Goal: Task Accomplishment & Management: Manage account settings

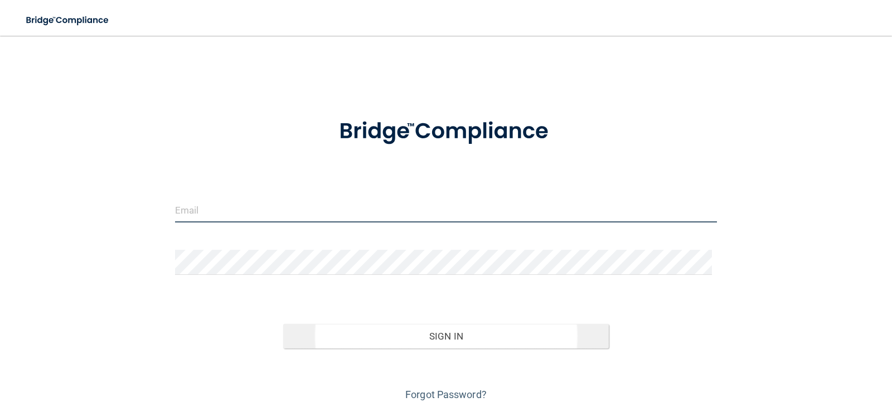
type input "[EMAIL_ADDRESS][DOMAIN_NAME]"
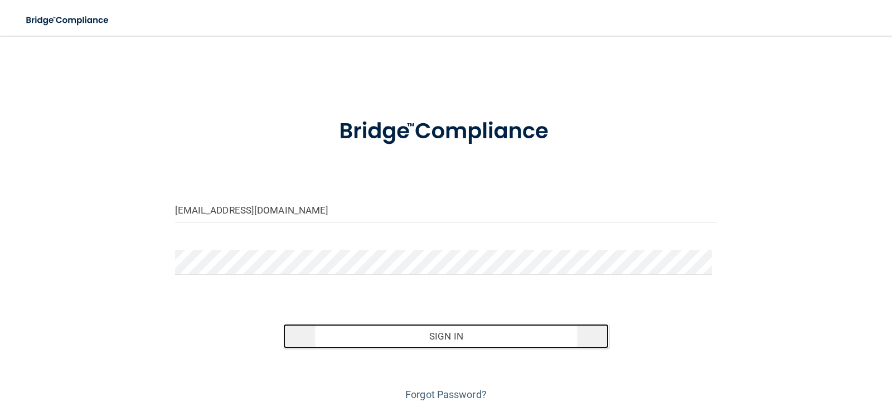
click at [440, 335] on button "Sign In" at bounding box center [446, 336] width 326 height 25
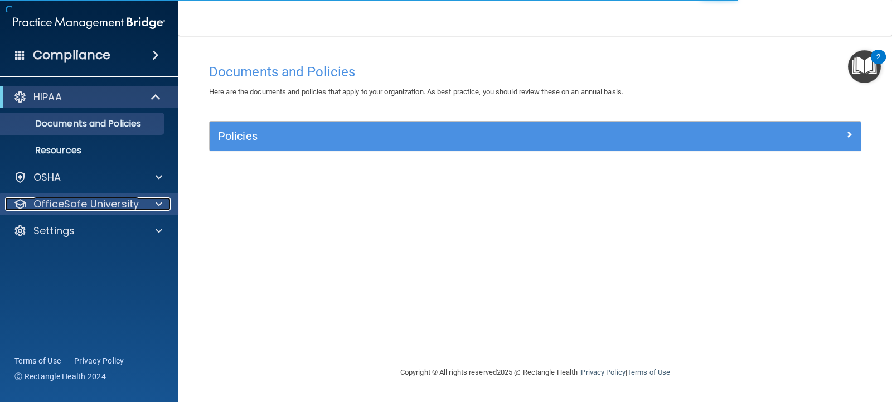
click at [103, 202] on p "OfficeSafe University" at bounding box center [85, 203] width 105 height 13
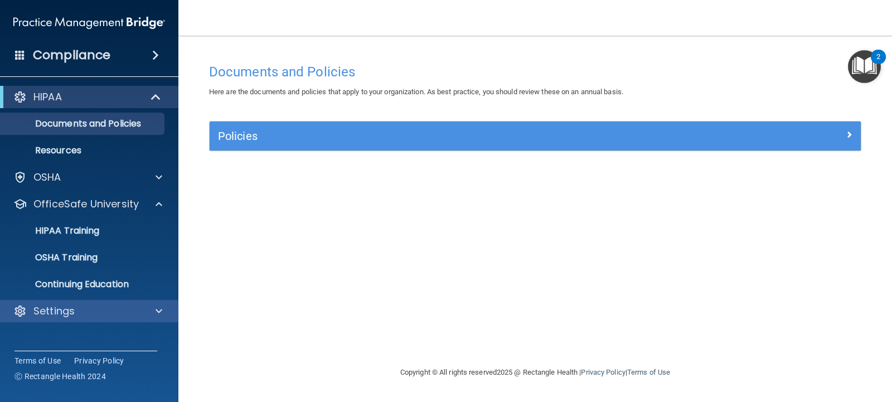
click at [91, 304] on div "Settings" at bounding box center [89, 311] width 179 height 22
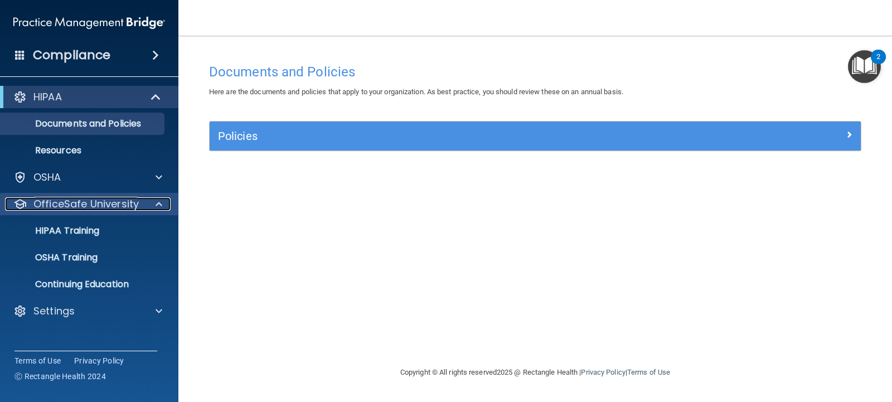
click at [76, 197] on p "OfficeSafe University" at bounding box center [85, 203] width 105 height 13
click at [77, 225] on p "HIPAA Training" at bounding box center [53, 230] width 92 height 11
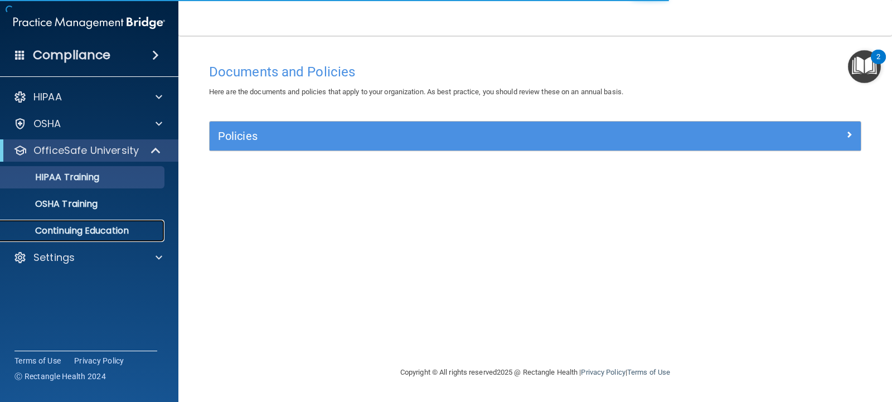
click at [78, 225] on p "Continuing Education" at bounding box center [83, 230] width 152 height 11
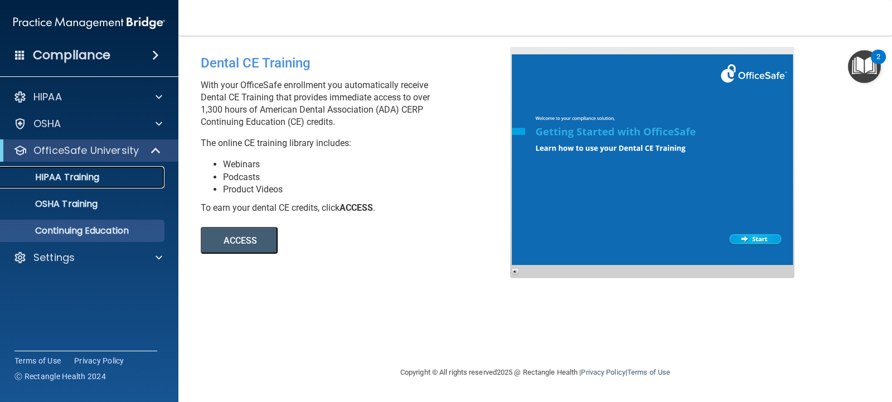
click at [89, 174] on p "HIPAA Training" at bounding box center [53, 177] width 92 height 11
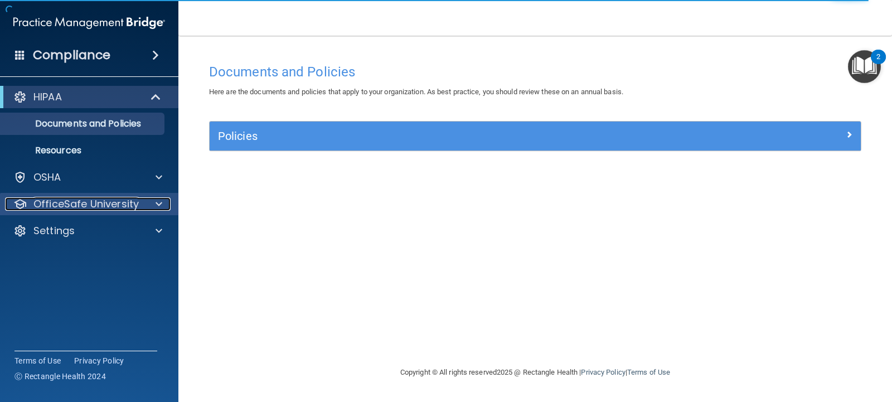
click at [127, 197] on p "OfficeSafe University" at bounding box center [85, 203] width 105 height 13
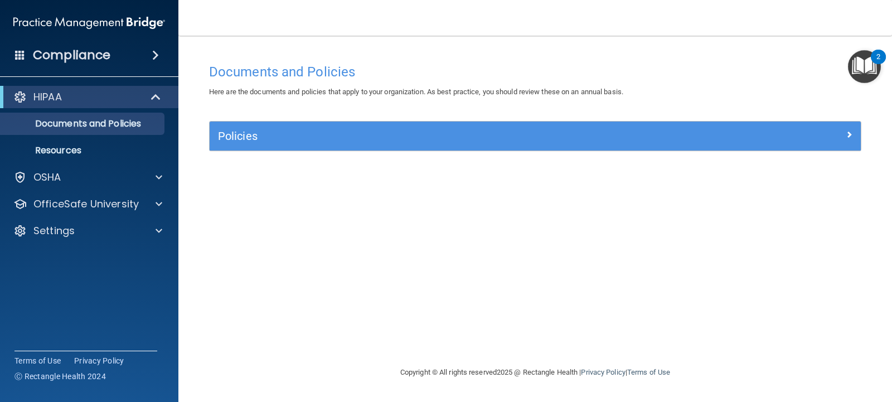
click at [869, 58] on img "Open Resource Center, 2 new notifications" at bounding box center [864, 66] width 33 height 33
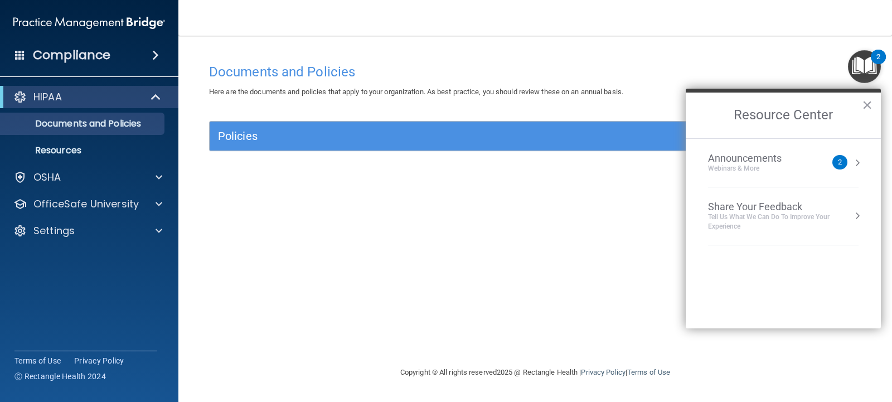
click at [298, 7] on nav "Toggle navigation nora vusich noravusich@sbcglobal.net Manage My Enterprise Oko…" at bounding box center [535, 18] width 714 height 36
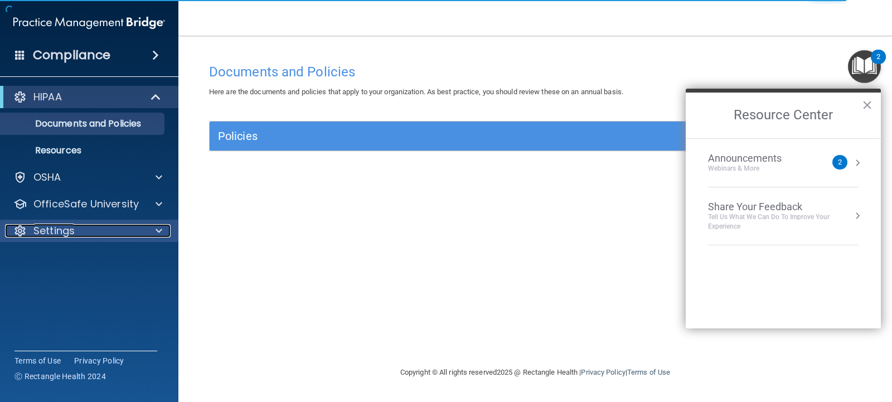
click at [54, 225] on p "Settings" at bounding box center [53, 230] width 41 height 13
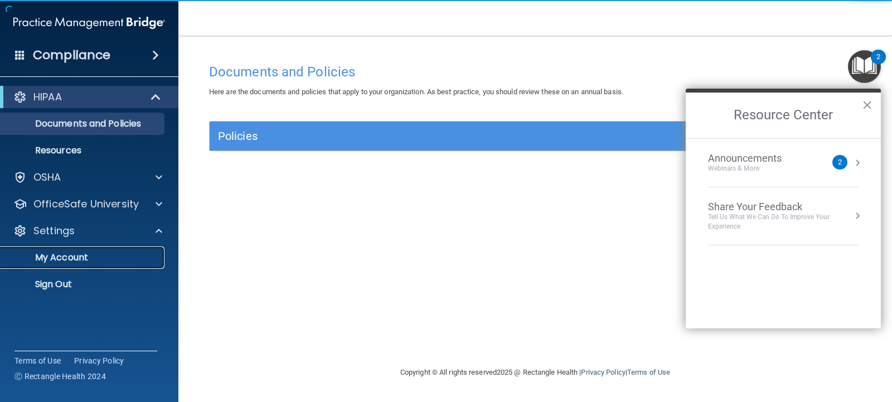
click at [71, 254] on p "My Account" at bounding box center [83, 257] width 152 height 11
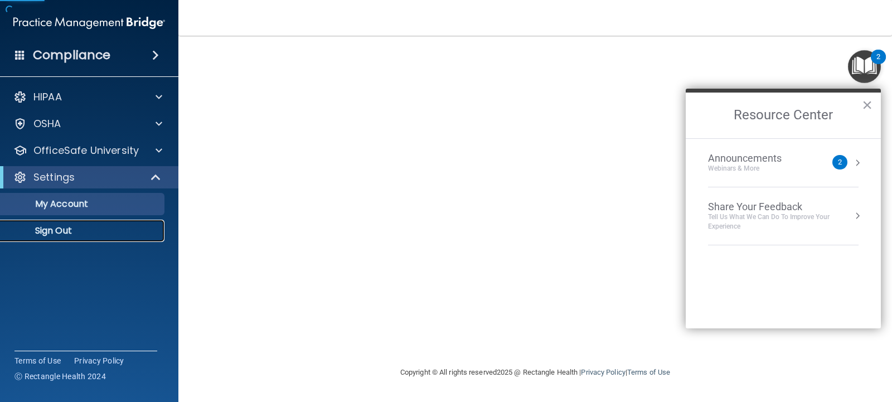
click at [62, 229] on p "Sign Out" at bounding box center [83, 230] width 152 height 11
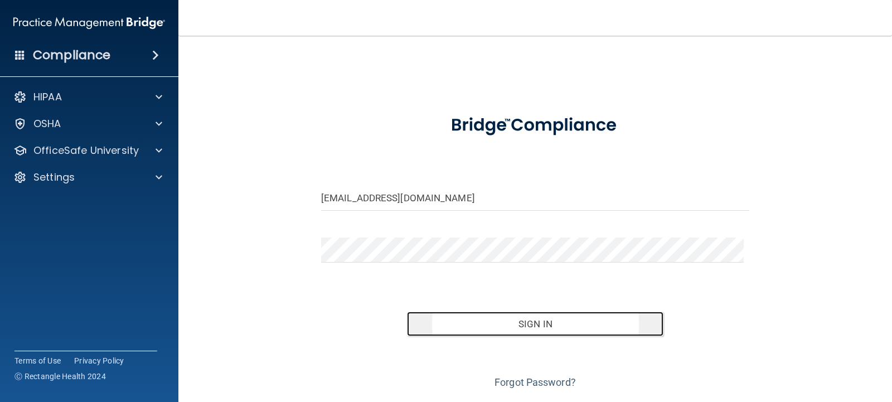
click at [546, 329] on button "Sign In" at bounding box center [535, 324] width 257 height 25
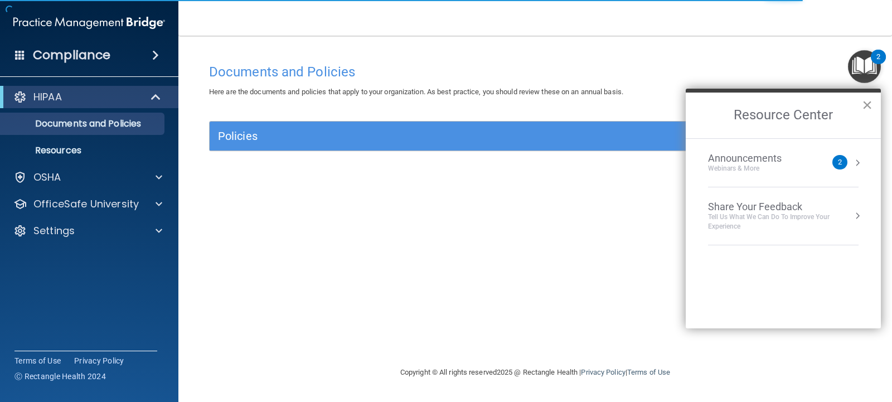
click at [867, 102] on button "×" at bounding box center [867, 105] width 11 height 18
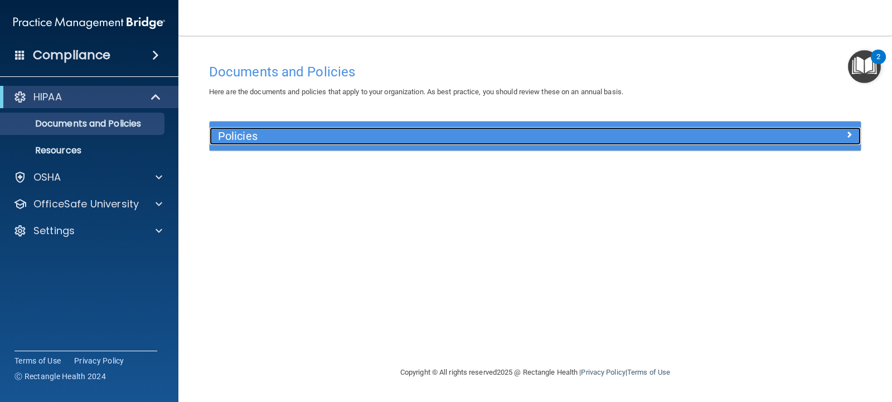
click at [853, 129] on div at bounding box center [779, 133] width 163 height 13
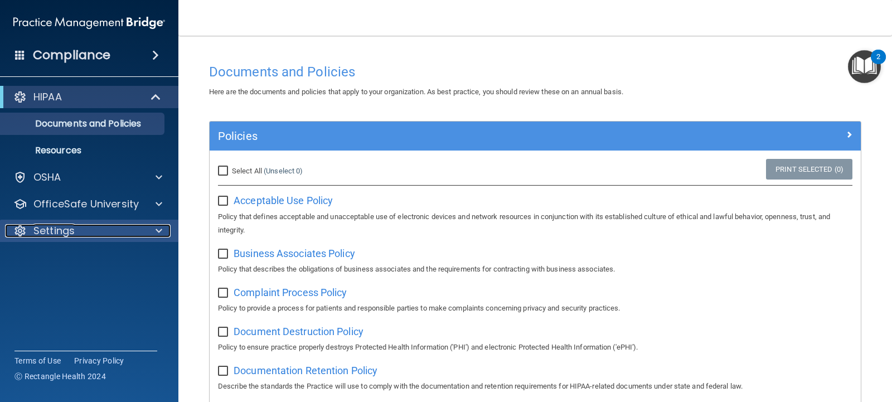
click at [101, 226] on div "Settings" at bounding box center [74, 230] width 138 height 13
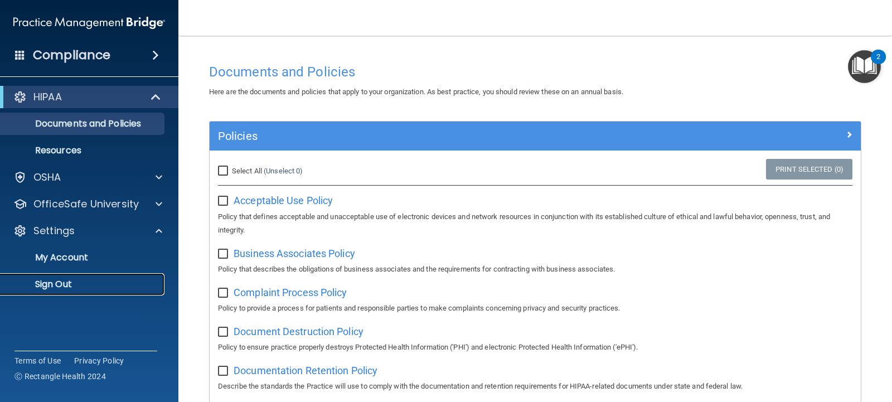
click at [80, 282] on p "Sign Out" at bounding box center [83, 284] width 152 height 11
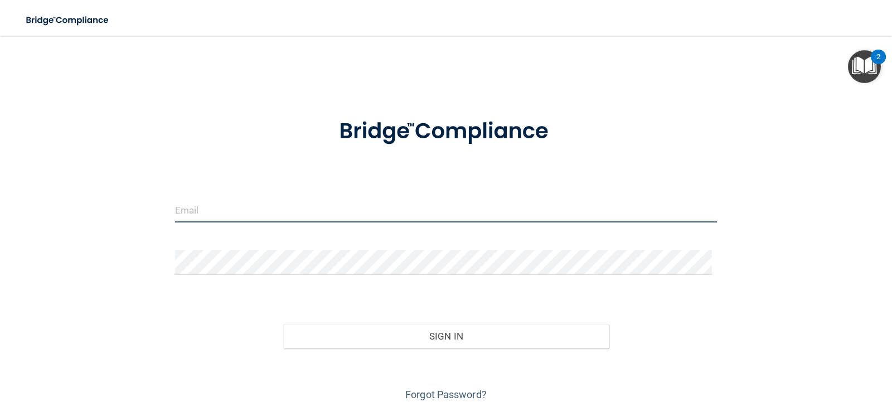
type input "[EMAIL_ADDRESS][DOMAIN_NAME]"
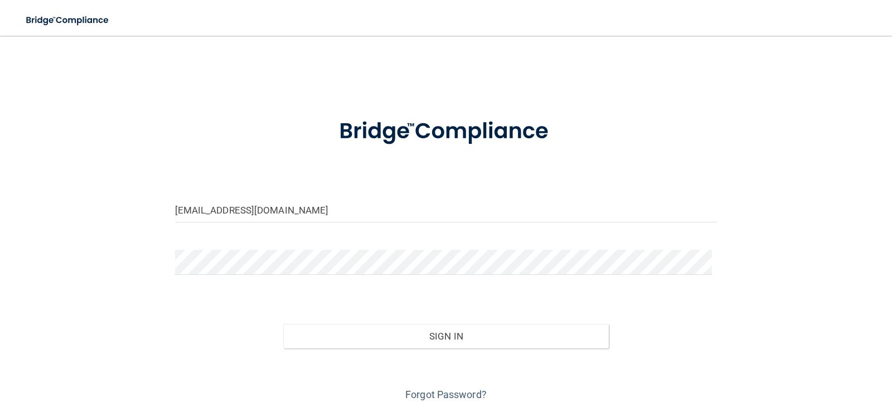
scroll to position [46, 0]
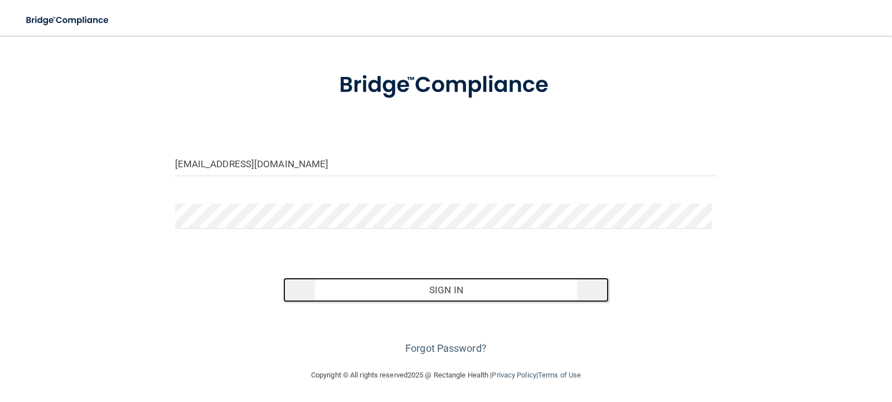
click at [454, 293] on button "Sign In" at bounding box center [446, 290] width 326 height 25
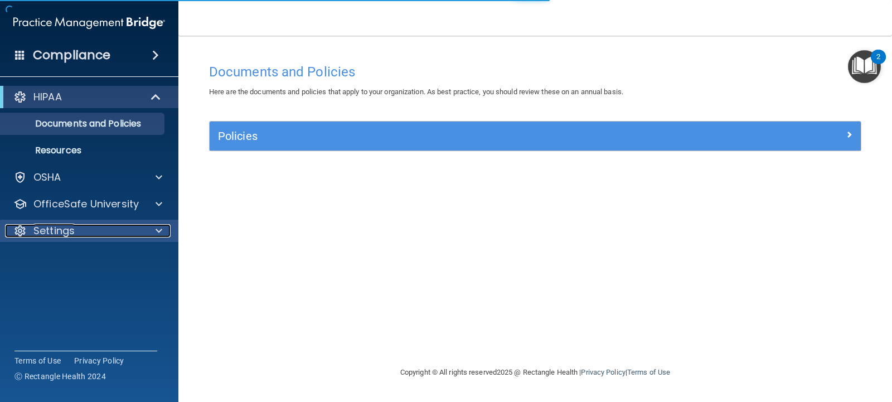
click at [61, 237] on p "Settings" at bounding box center [53, 230] width 41 height 13
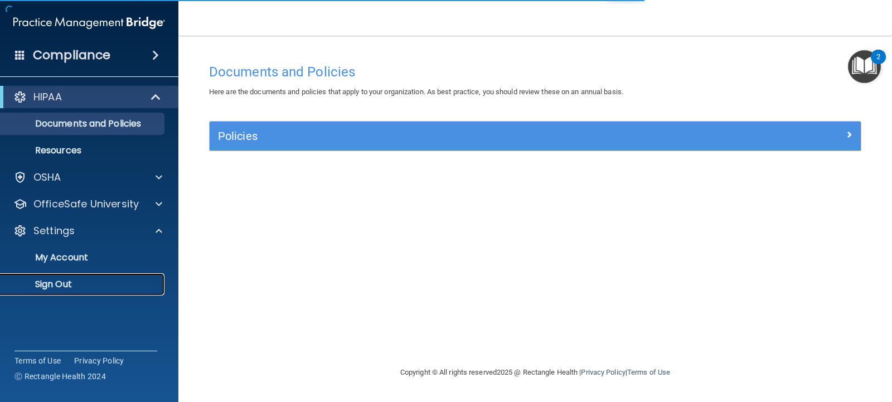
click at [56, 289] on p "Sign Out" at bounding box center [83, 284] width 152 height 11
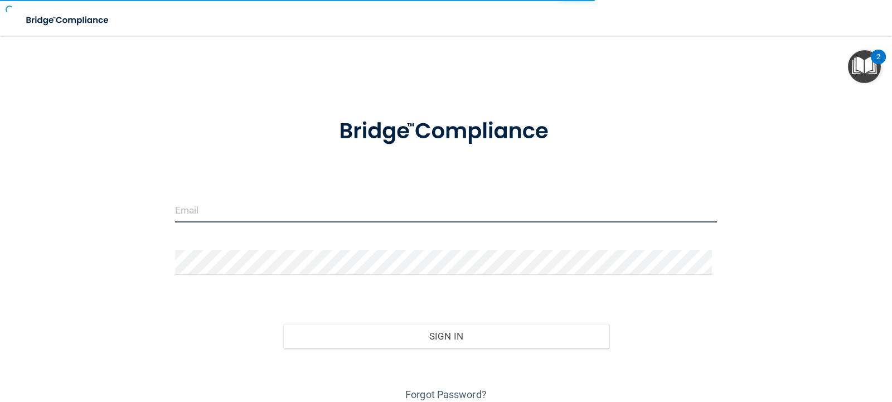
type input "[EMAIL_ADDRESS][DOMAIN_NAME]"
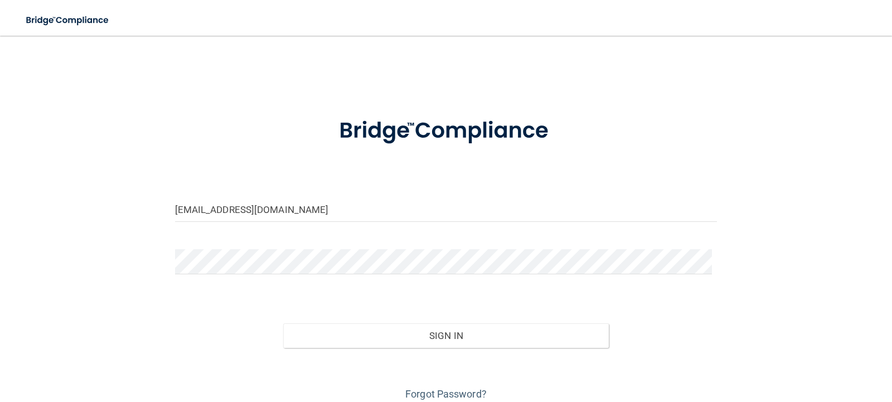
scroll to position [46, 0]
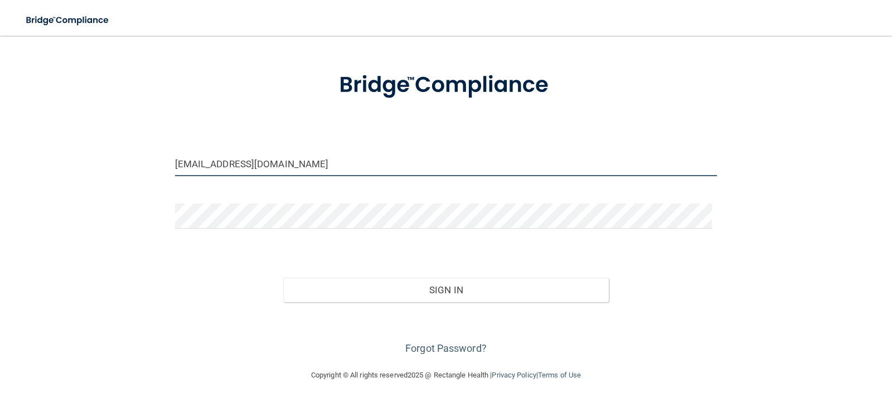
click at [310, 169] on input "[EMAIL_ADDRESS][DOMAIN_NAME]" at bounding box center [446, 163] width 542 height 25
drag, startPoint x: 310, startPoint y: 167, endPoint x: 154, endPoint y: 178, distance: 156.5
click at [154, 180] on div "[EMAIL_ADDRESS][DOMAIN_NAME] Invalid email/password. You don't have permission …" at bounding box center [445, 179] width 847 height 357
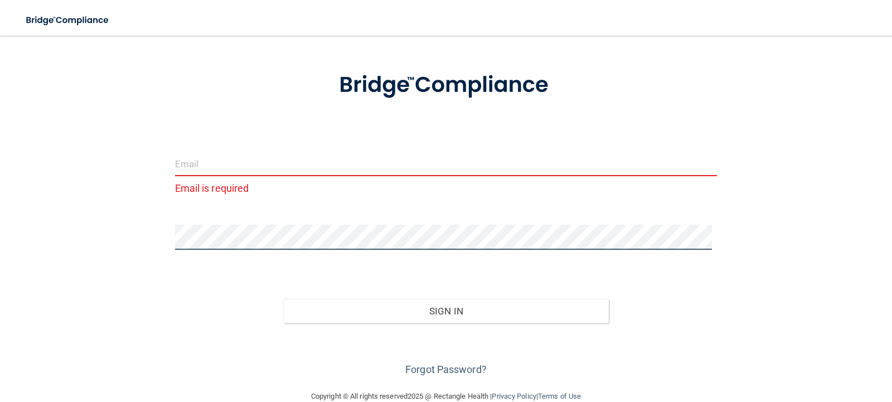
click at [101, 229] on div "Email is required Invalid email/password. You don't have permission to access t…" at bounding box center [445, 190] width 847 height 378
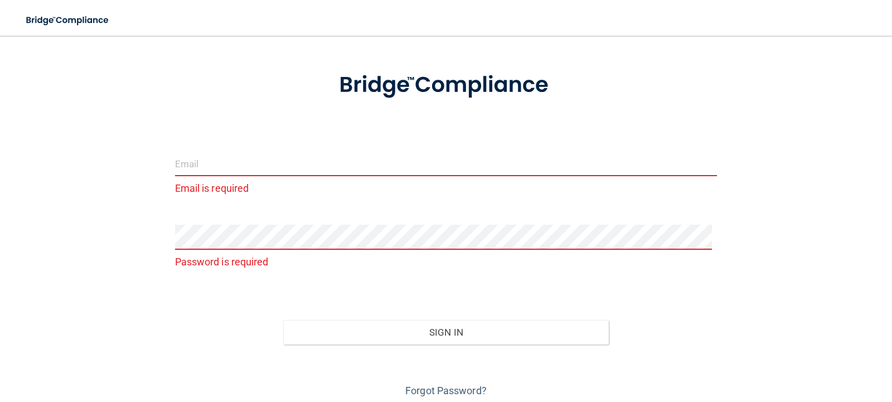
click at [190, 165] on input "email" at bounding box center [446, 163] width 542 height 25
type input "[PERSON_NAME]"
click at [222, 222] on form "[PERSON_NAME] The email address is invalid Password is required Invalid email/p…" at bounding box center [446, 228] width 542 height 344
click at [442, 386] on link "Forgot Password?" at bounding box center [445, 391] width 81 height 12
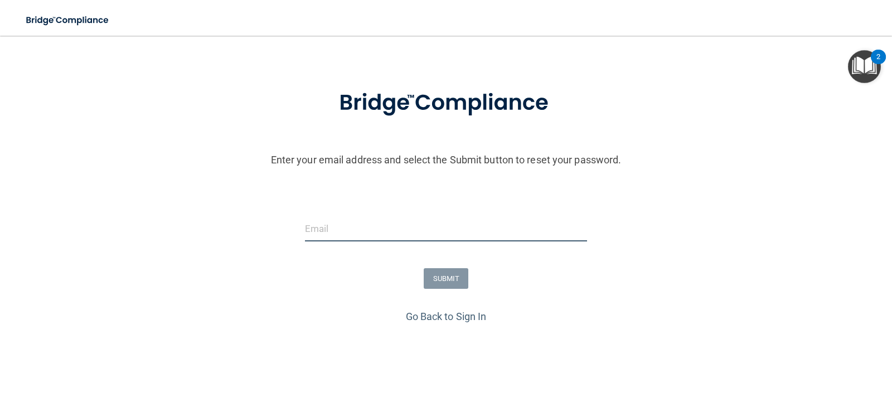
click at [389, 216] on input "email" at bounding box center [446, 228] width 283 height 25
type input "[PERSON_NAME][EMAIL_ADDRESS][DOMAIN_NAME]"
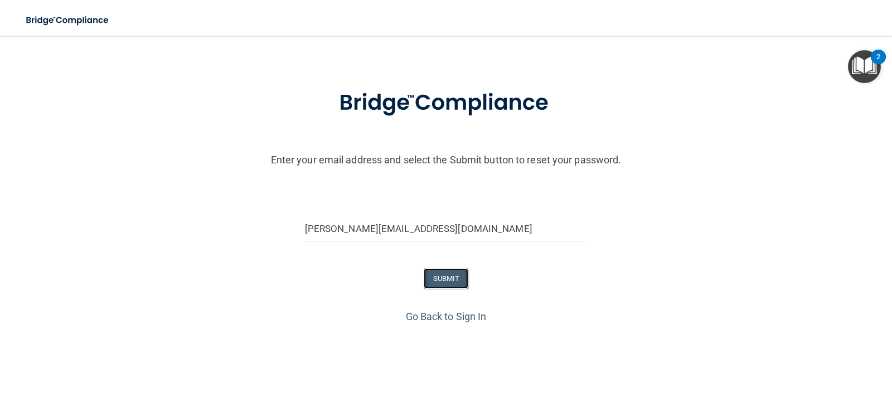
click at [440, 278] on button "SUBMIT" at bounding box center [446, 278] width 45 height 21
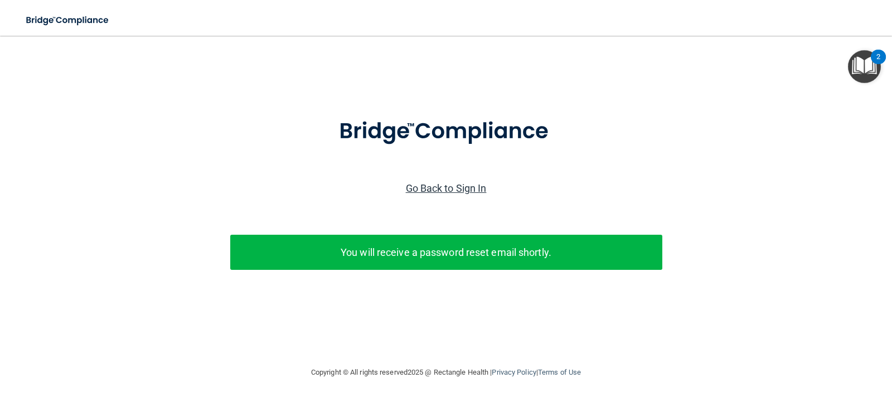
click at [445, 185] on link "Go Back to Sign In" at bounding box center [446, 188] width 81 height 12
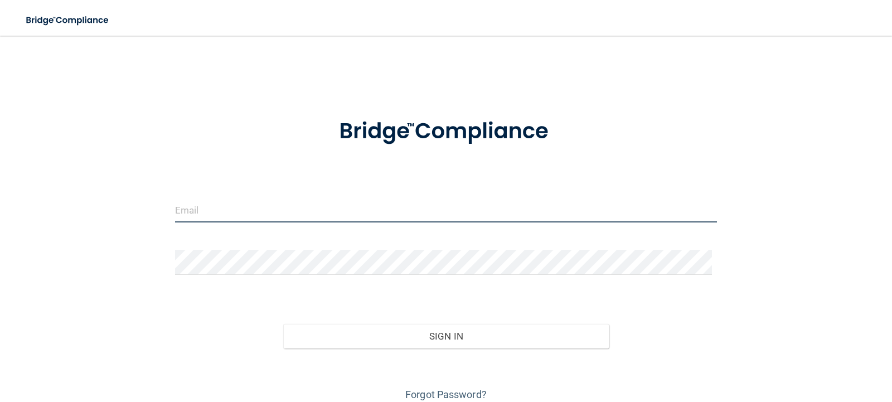
type input "[EMAIL_ADDRESS][DOMAIN_NAME]"
drag, startPoint x: 312, startPoint y: 206, endPoint x: 0, endPoint y: 201, distance: 311.7
click at [0, 201] on main "[EMAIL_ADDRESS][DOMAIN_NAME] Invalid email/password. You don't have permission …" at bounding box center [446, 219] width 892 height 366
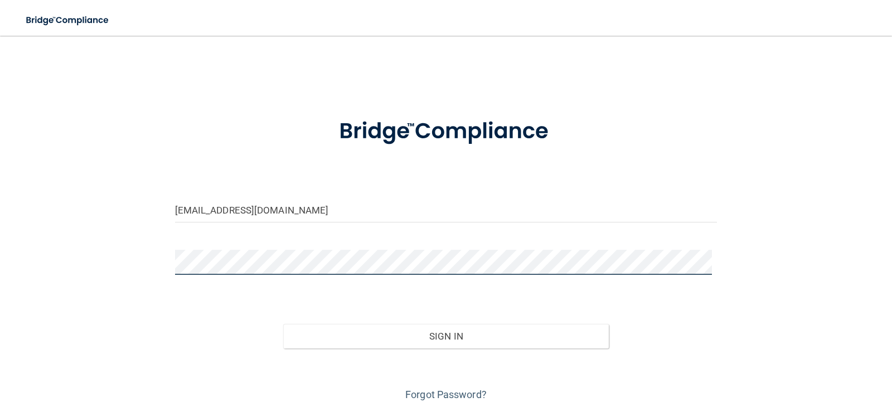
click at [103, 270] on div "[PERSON_NAME][EMAIL_ADDRESS][DOMAIN_NAME] Invalid email/password. You don't hav…" at bounding box center [445, 225] width 847 height 357
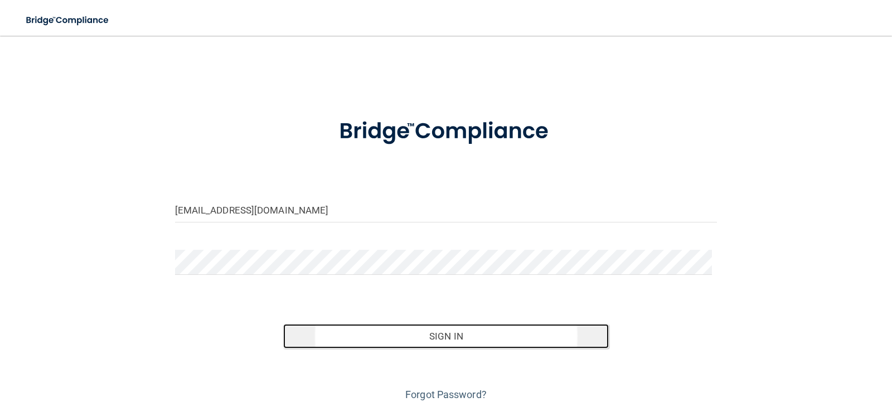
click at [453, 340] on button "Sign In" at bounding box center [446, 336] width 326 height 25
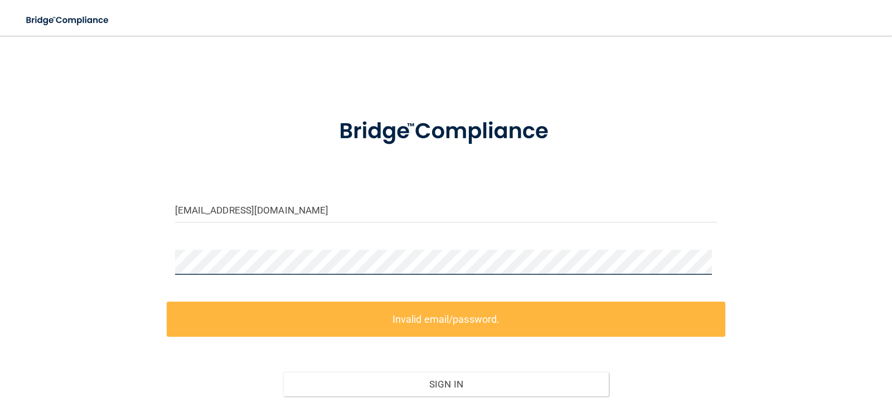
click at [107, 268] on div "[PERSON_NAME][EMAIL_ADDRESS][DOMAIN_NAME] Invalid email/password. You don't hav…" at bounding box center [445, 249] width 847 height 405
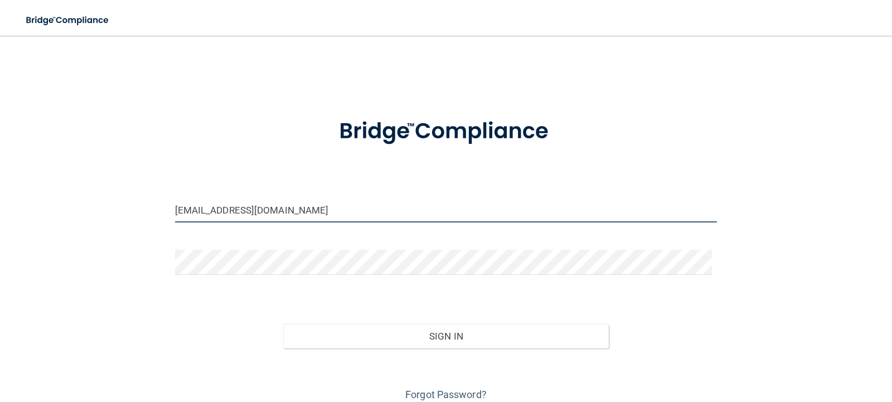
drag, startPoint x: 236, startPoint y: 210, endPoint x: 619, endPoint y: 277, distance: 388.9
click at [619, 277] on form "[PERSON_NAME][EMAIL_ADDRESS][DOMAIN_NAME] Invalid email/password. You don't hav…" at bounding box center [446, 253] width 542 height 301
type input "[PERSON_NAME][EMAIL_ADDRESS][DOMAIN_NAME]"
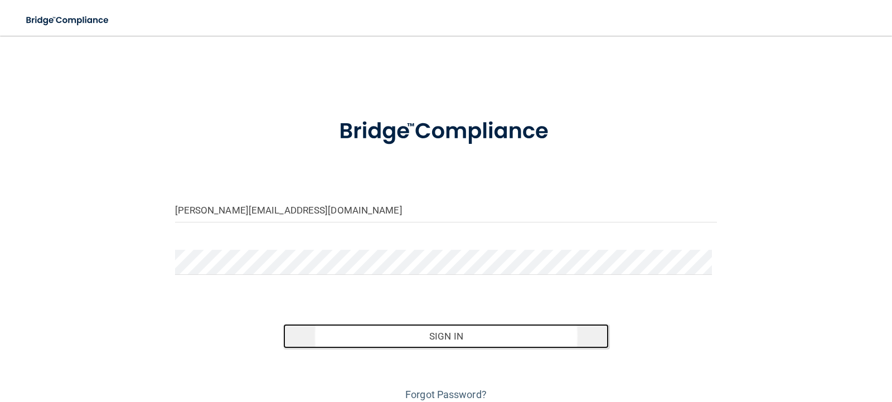
click at [393, 336] on button "Sign In" at bounding box center [446, 336] width 326 height 25
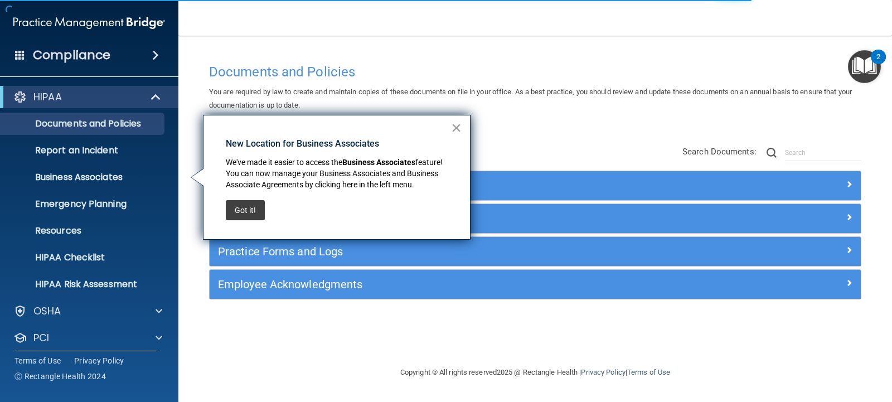
click at [456, 128] on button "×" at bounding box center [456, 128] width 11 height 18
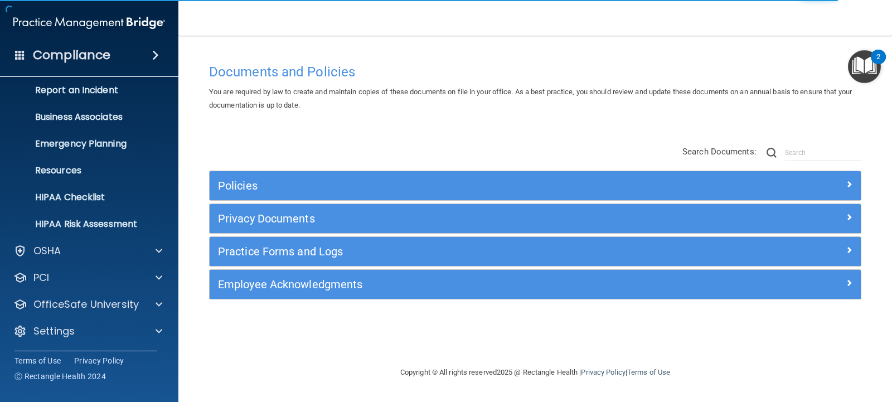
scroll to position [61, 0]
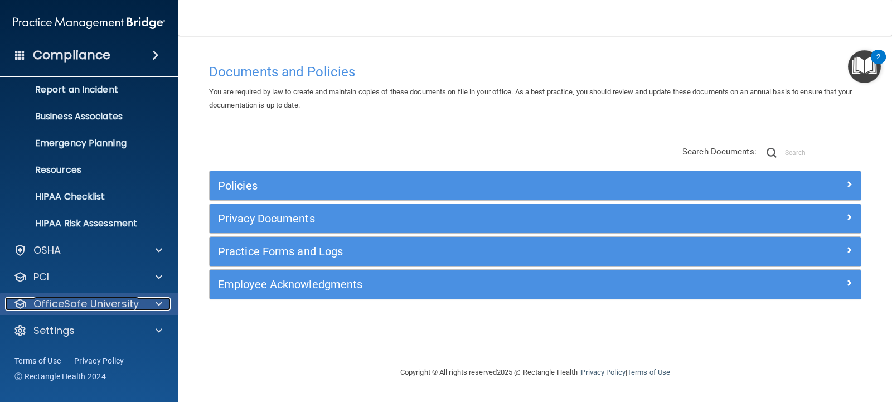
click at [101, 299] on p "OfficeSafe University" at bounding box center [85, 303] width 105 height 13
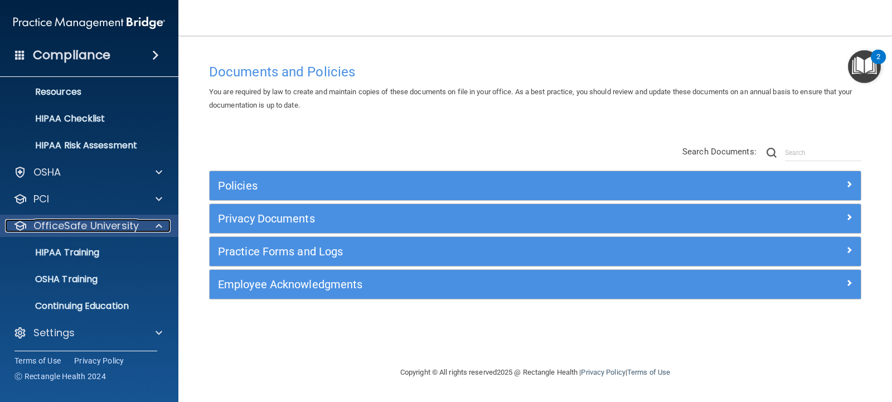
scroll to position [141, 0]
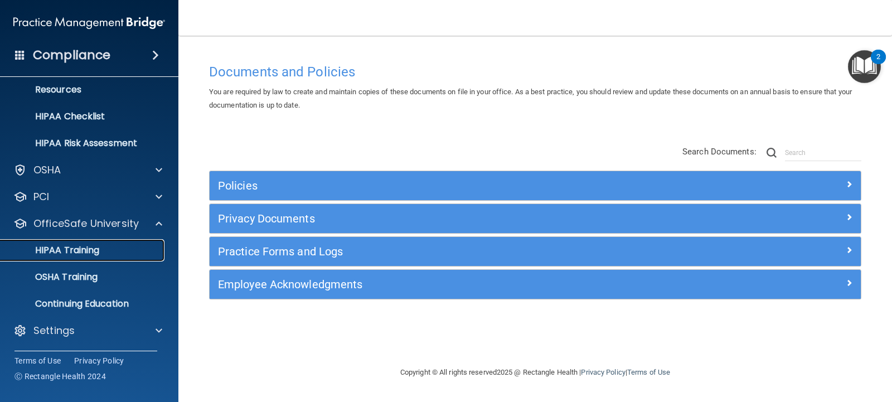
click at [98, 254] on p "HIPAA Training" at bounding box center [53, 250] width 92 height 11
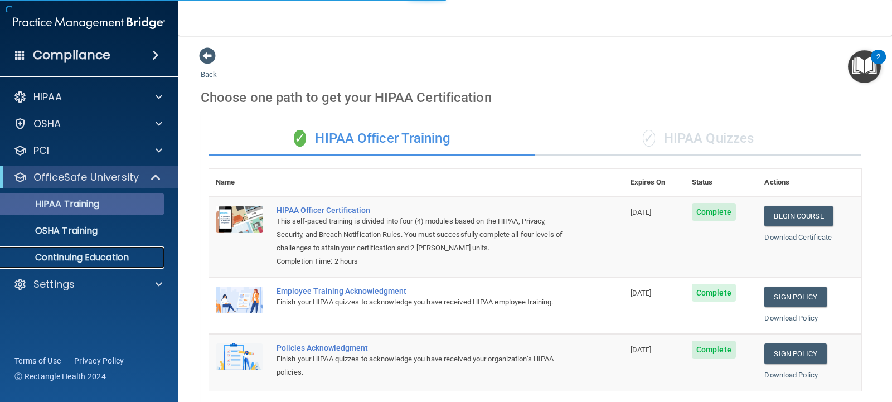
click at [98, 254] on p "Continuing Education" at bounding box center [83, 257] width 152 height 11
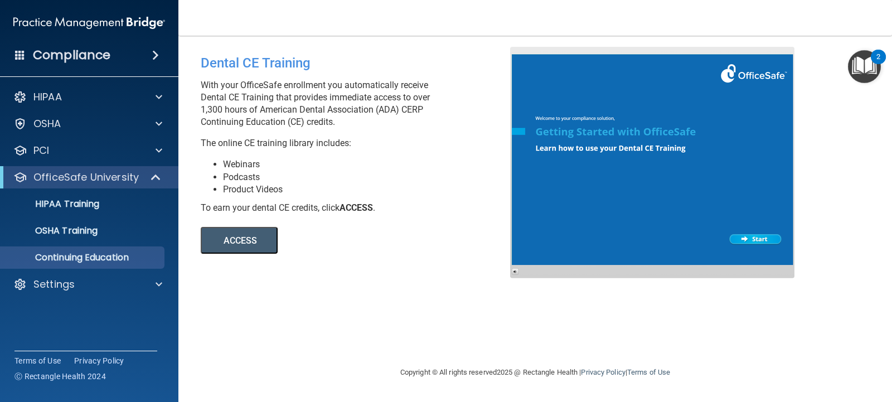
click at [100, 166] on div "OfficeSafe University" at bounding box center [89, 177] width 178 height 22
click at [150, 174] on div at bounding box center [156, 177] width 27 height 13
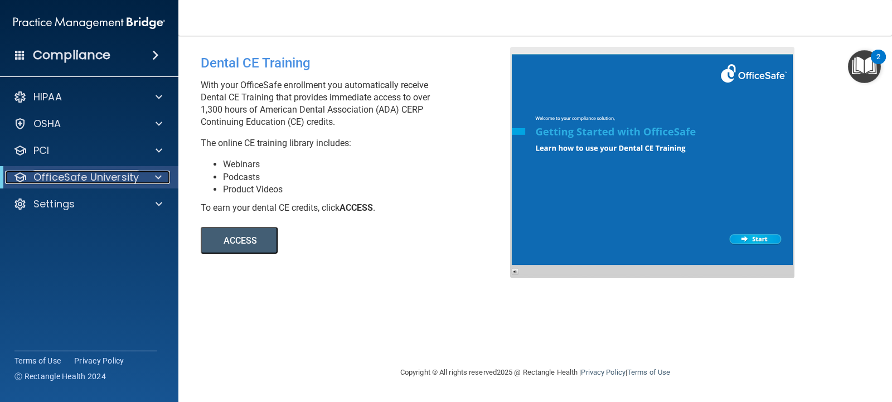
click at [150, 174] on div at bounding box center [156, 177] width 27 height 13
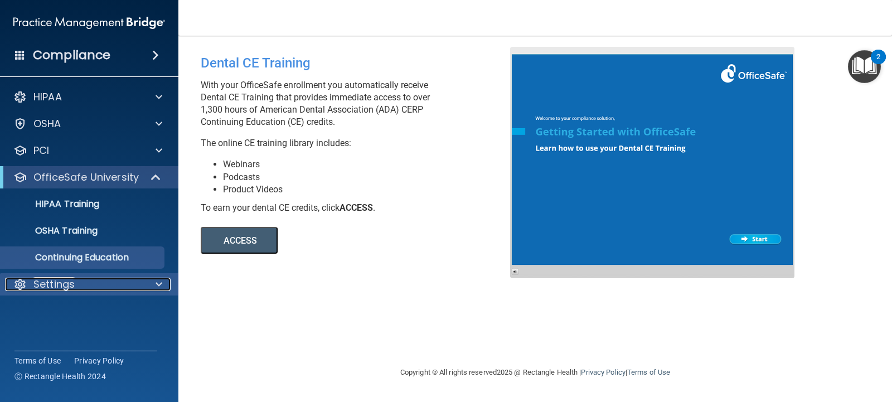
click at [138, 281] on div "Settings" at bounding box center [74, 284] width 138 height 13
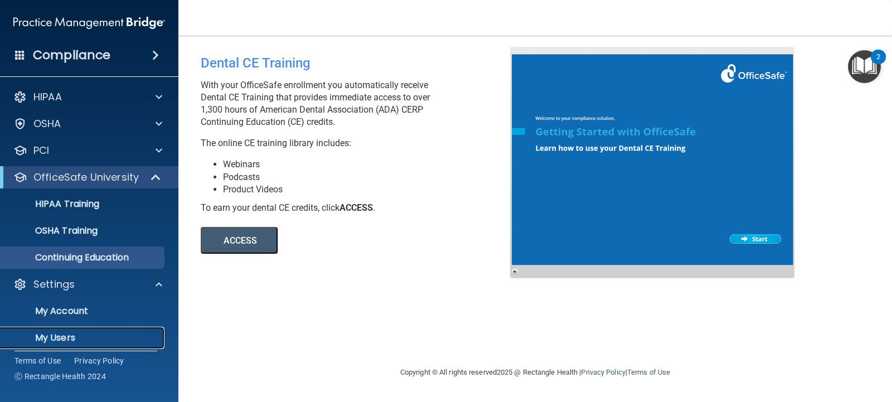
click at [99, 333] on p "My Users" at bounding box center [83, 337] width 152 height 11
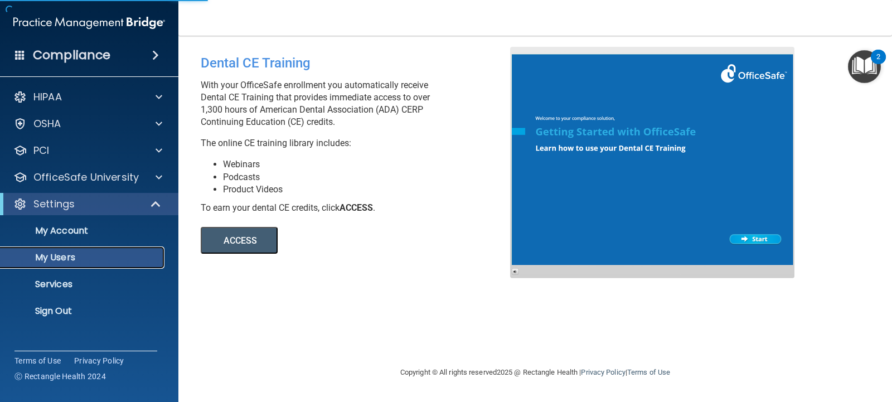
select select "20"
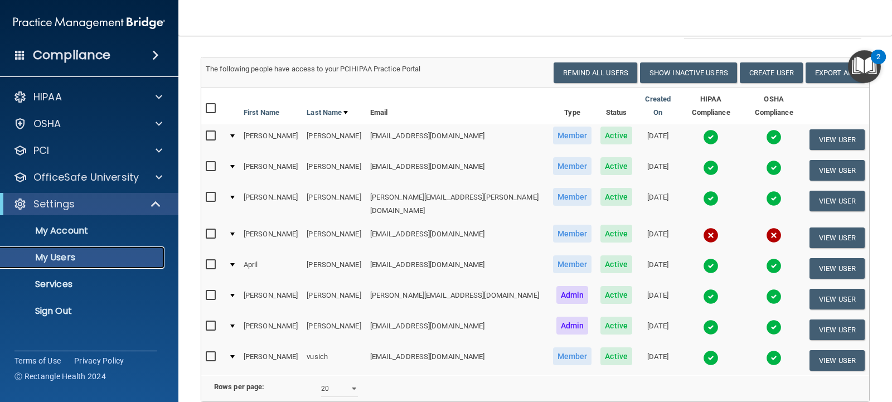
scroll to position [111, 0]
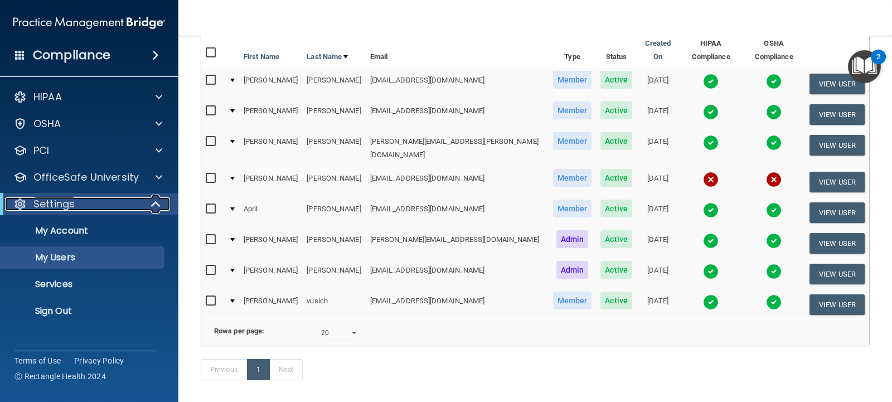
click at [96, 202] on div "Settings" at bounding box center [74, 203] width 138 height 13
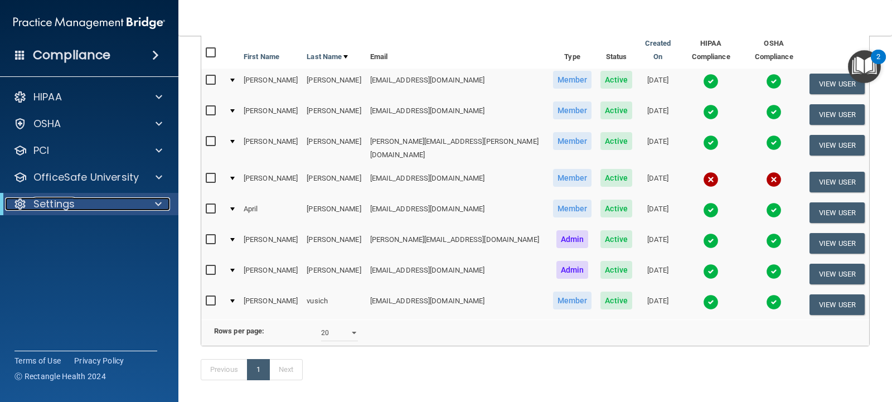
click at [96, 202] on div "Settings" at bounding box center [74, 203] width 138 height 13
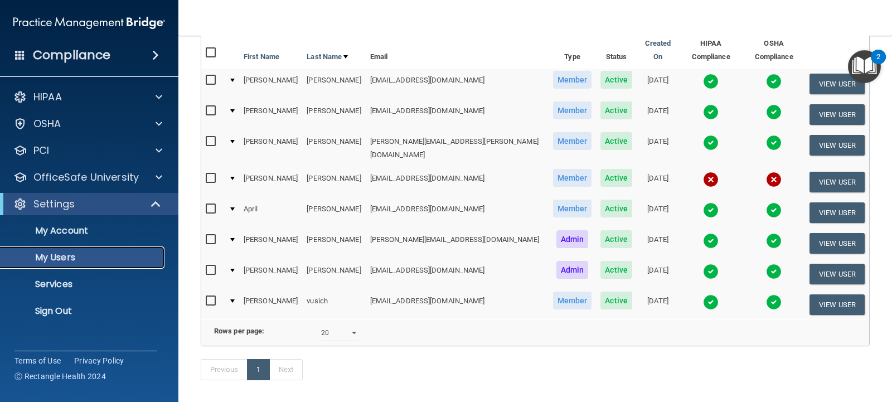
click at [88, 254] on p "My Users" at bounding box center [83, 257] width 152 height 11
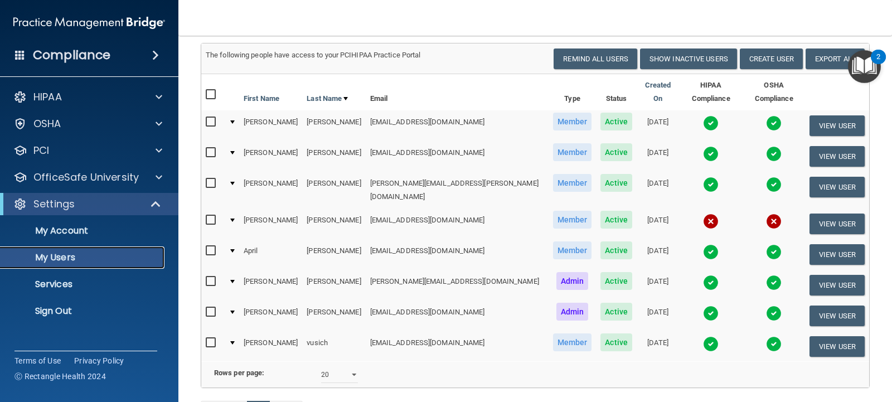
scroll to position [97, 0]
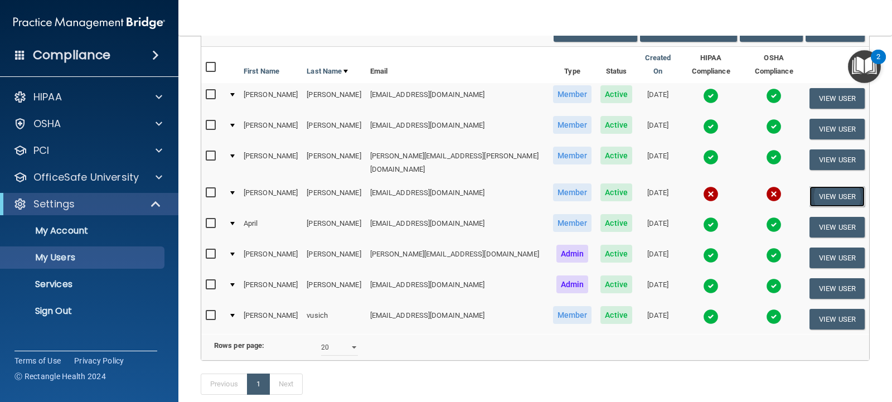
click at [813, 186] on button "View User" at bounding box center [836, 196] width 55 height 21
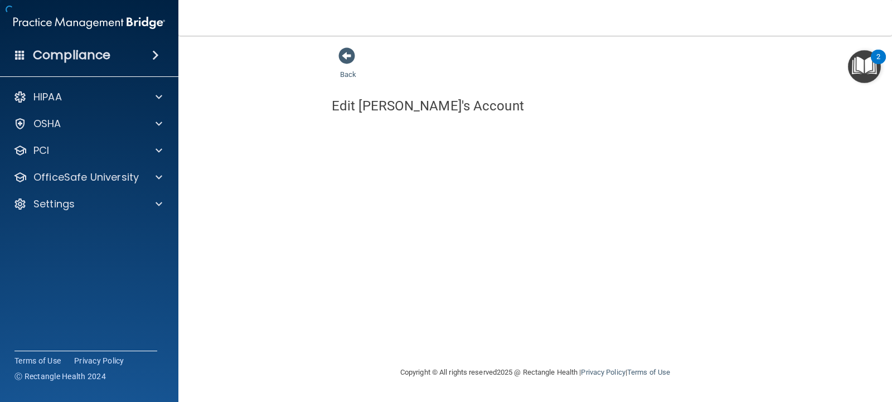
click at [812, 131] on div "Back Edit [PERSON_NAME]'s Account You've successfully saved {is_new? 'New User'…" at bounding box center [535, 89] width 669 height 84
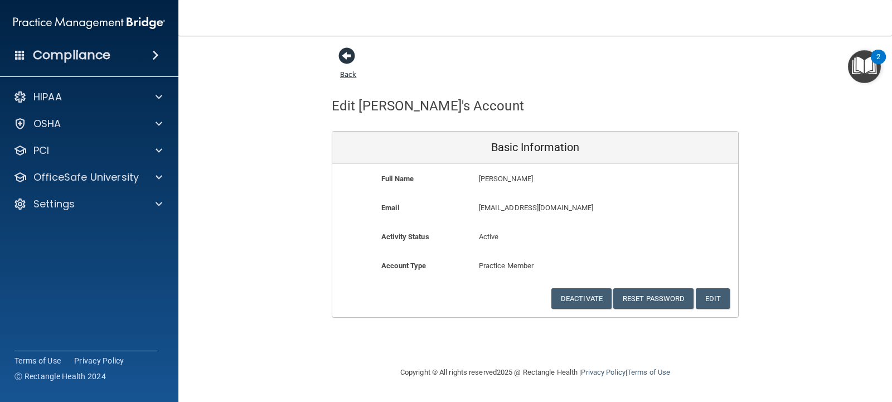
click at [345, 53] on span at bounding box center [346, 55] width 17 height 17
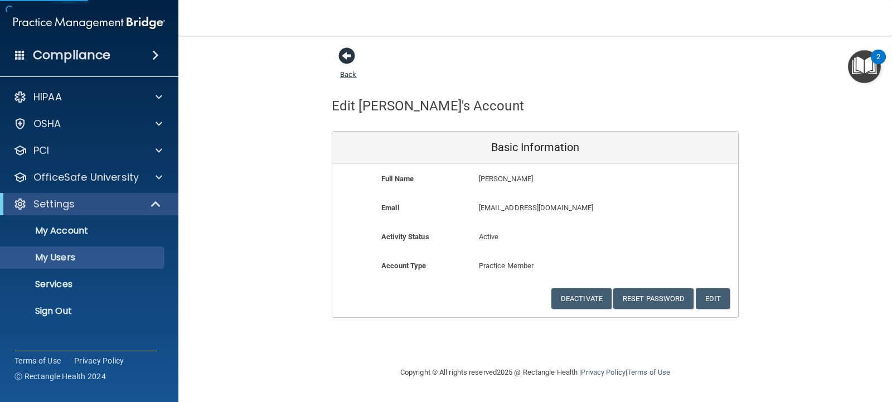
click at [345, 53] on span at bounding box center [346, 55] width 17 height 17
